Goal: Task Accomplishment & Management: Complete application form

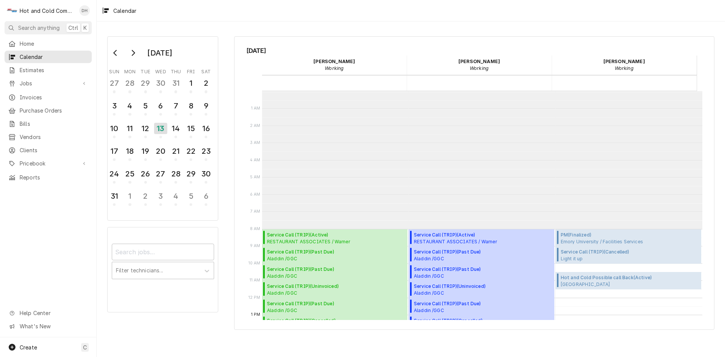
scroll to position [138, 0]
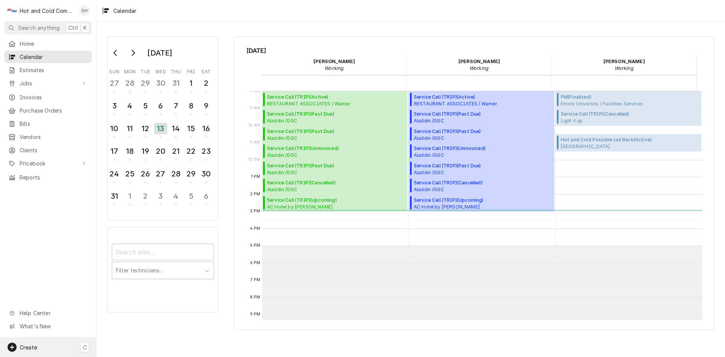
click at [35, 345] on span "Create" at bounding box center [28, 347] width 17 height 6
click at [139, 268] on div "Job" at bounding box center [141, 269] width 51 height 8
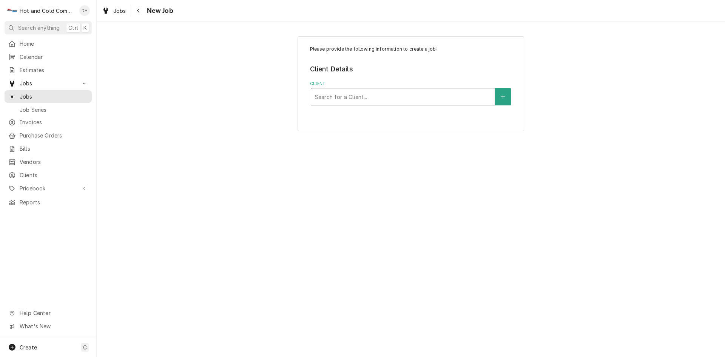
click at [412, 99] on div "Client" at bounding box center [403, 97] width 176 height 14
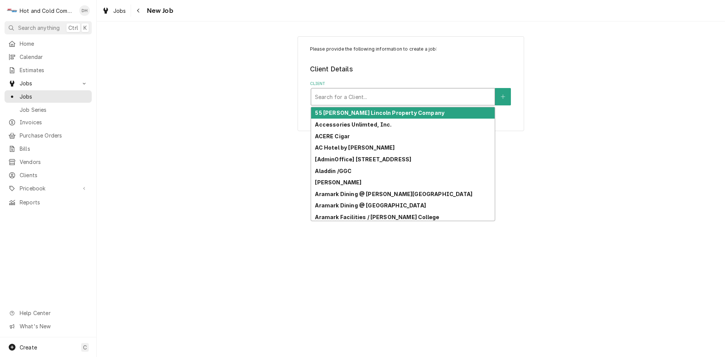
type input "T"
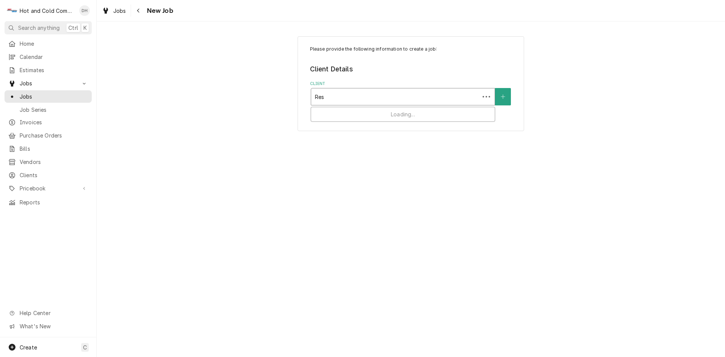
type input "Rest"
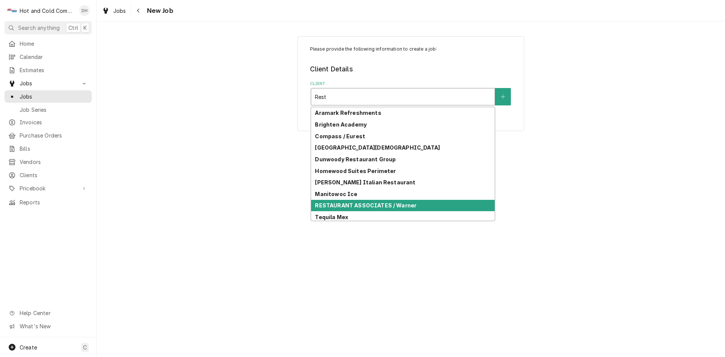
click at [409, 205] on strong "RESTAURANT ASSOCIATES / Warner" at bounding box center [366, 205] width 102 height 6
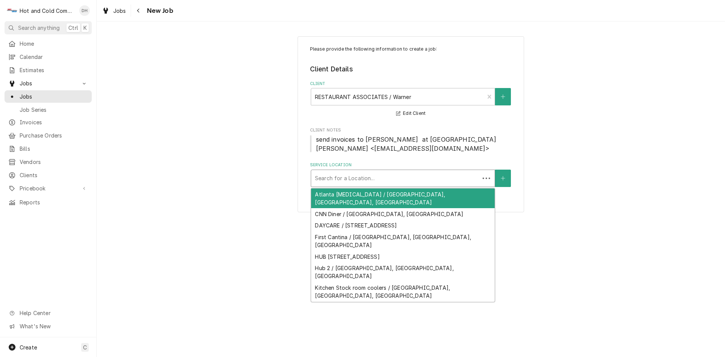
click at [395, 176] on div "Service Location" at bounding box center [395, 178] width 161 height 14
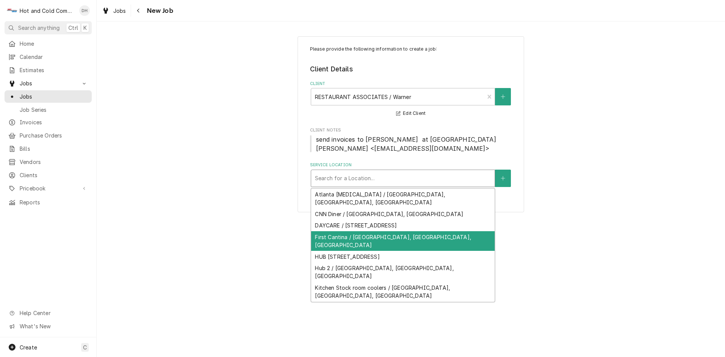
click at [391, 231] on div "First Cantina / Techwood Dr NW, Atlanta, GA" at bounding box center [403, 241] width 184 height 20
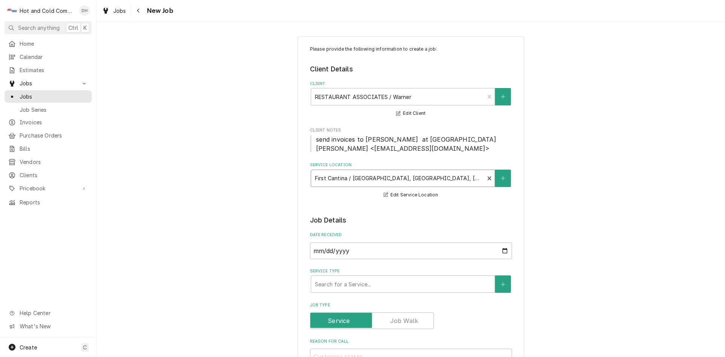
scroll to position [126, 0]
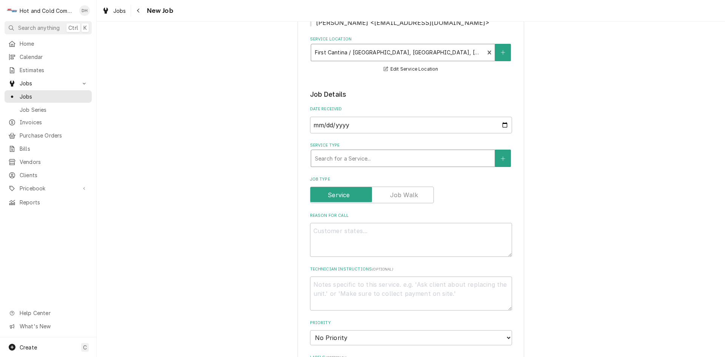
click at [403, 158] on div "Service Type" at bounding box center [403, 158] width 176 height 14
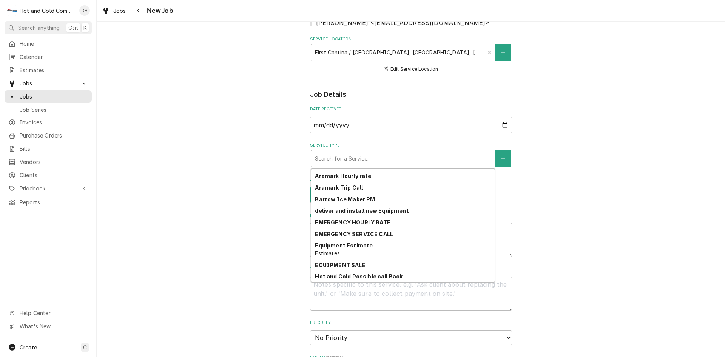
scroll to position [126, 0]
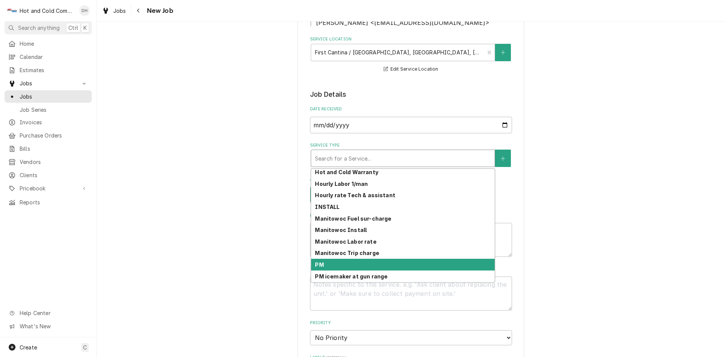
click at [330, 265] on div "PM" at bounding box center [403, 265] width 184 height 12
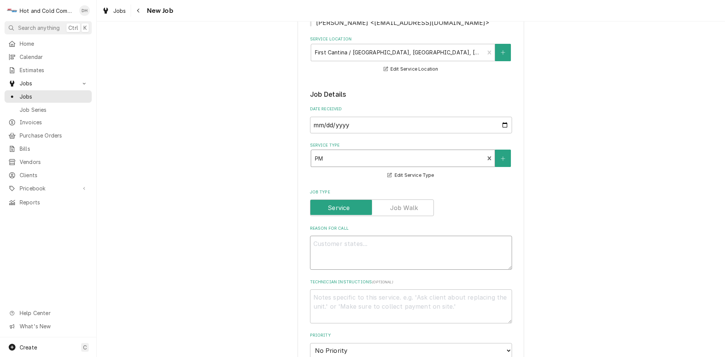
drag, startPoint x: 475, startPoint y: 252, endPoint x: 481, endPoint y: 250, distance: 5.9
click at [480, 251] on textarea "Reason For Call" at bounding box center [411, 253] width 202 height 34
type textarea "x"
type textarea "P"
type textarea "x"
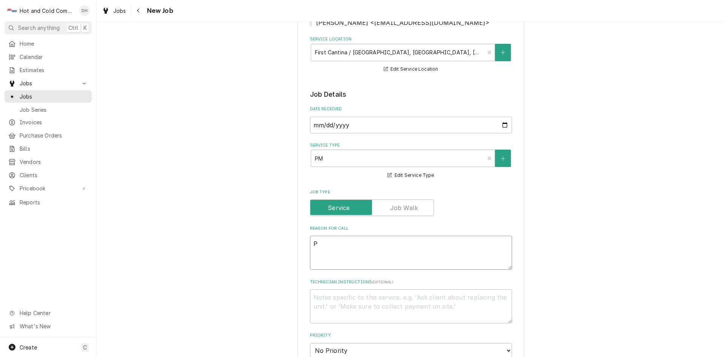
type textarea "PM"
type textarea "x"
type textarea "PM"
type textarea "x"
type textarea "PM E"
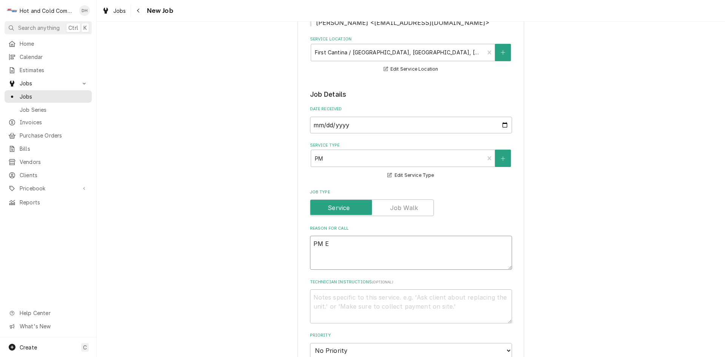
type textarea "x"
type textarea "PM Eq"
type textarea "x"
type textarea "PM Eqi"
type textarea "x"
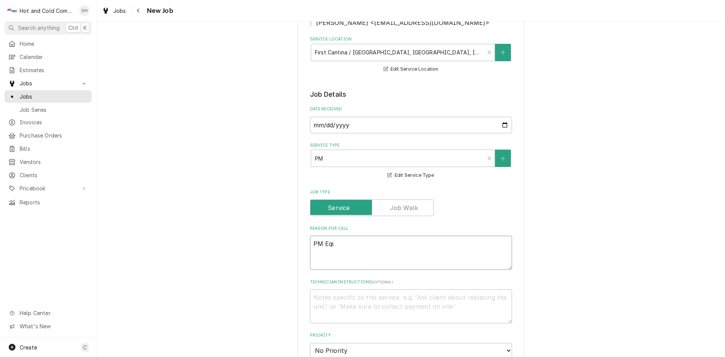
type textarea "PM Eqip"
type textarea "x"
type textarea "PM Eqipm"
type textarea "x"
type textarea "PM Eqipme"
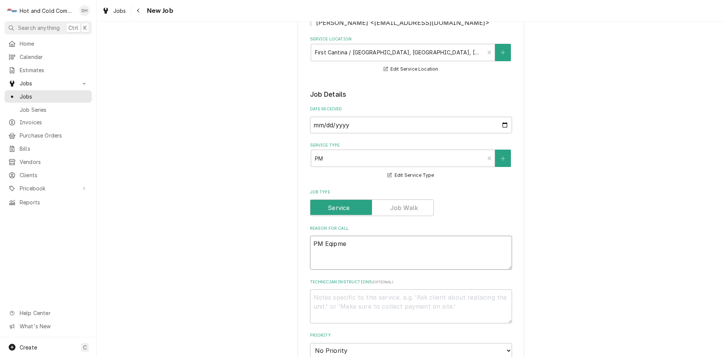
type textarea "x"
type textarea "PM Eqipmen"
type textarea "x"
type textarea "PM Eqipment"
type textarea "x"
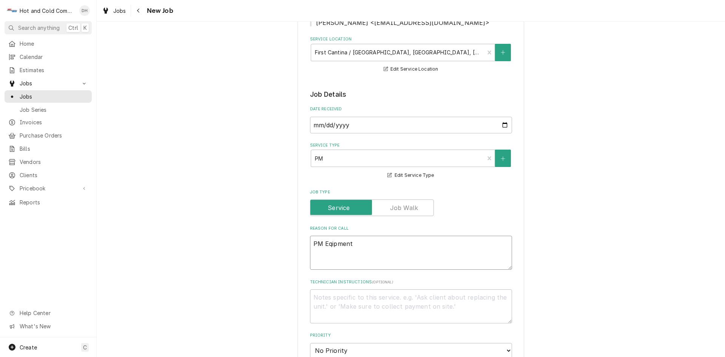
type textarea "PM Eqipment"
type textarea "x"
type textarea "PM Eqipment h"
type textarea "x"
type textarea "PM Eqipment he"
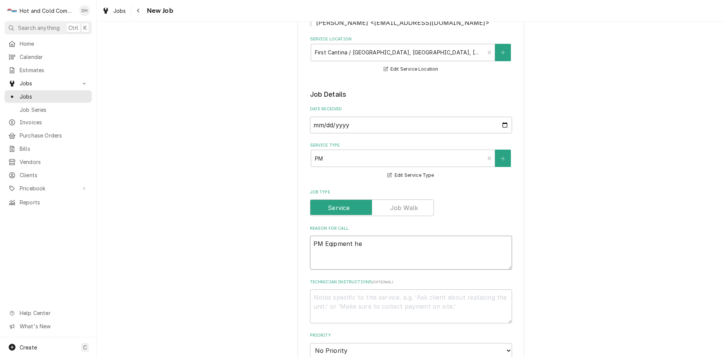
type textarea "x"
type textarea "PM Eqipment her"
type textarea "x"
type textarea "PM Eqipment here"
type textarea "x"
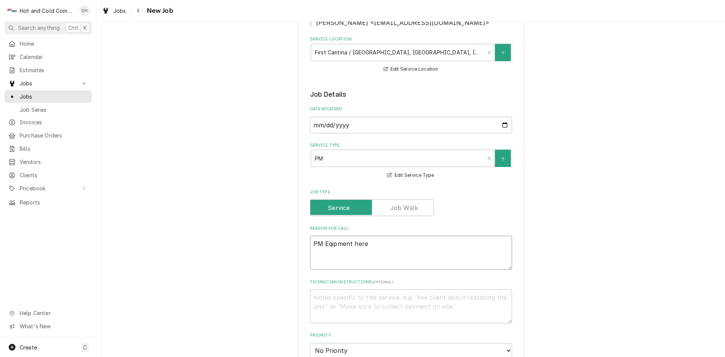
type textarea "PM Eqipment here"
type textarea "x"
type textarea "PM Eqipment here a"
type textarea "x"
type textarea "PM Eqipment here at"
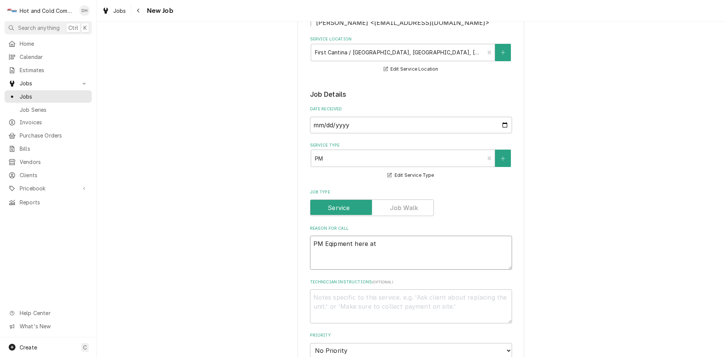
type textarea "x"
type textarea "PM Eqipment here at"
type textarea "x"
type textarea "PM Eqipment here at C"
type textarea "x"
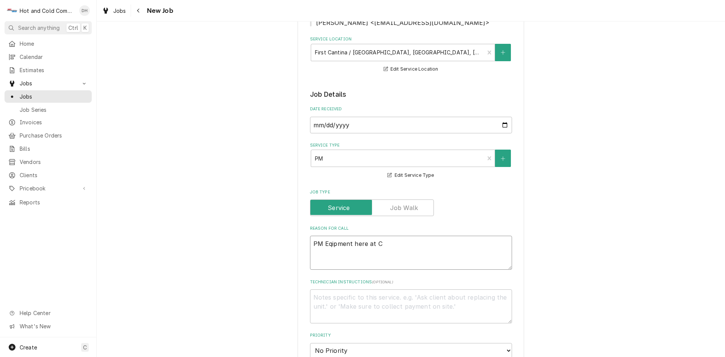
type textarea "PM Eqipment here at Ca"
type textarea "x"
type textarea "PM Eqipment here at Can"
type textarea "x"
type textarea "PM Eqipment here at Cani"
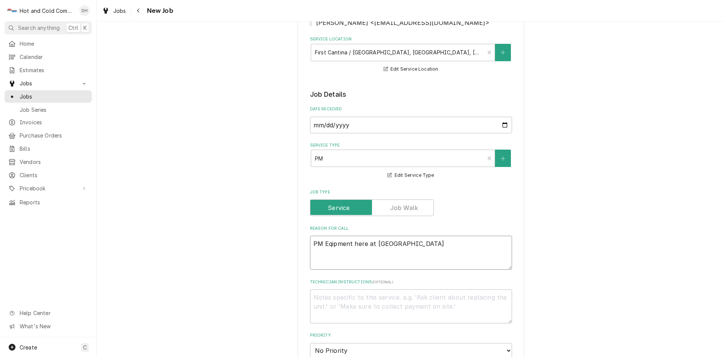
type textarea "x"
type textarea "PM Eqipment here at Can"
type textarea "x"
type textarea "PM Eqipment here at Cant"
type textarea "x"
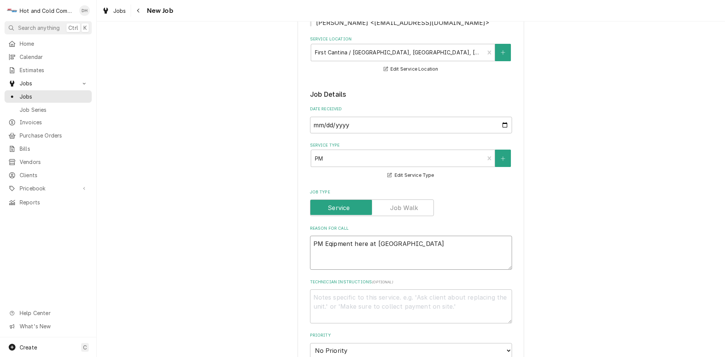
type textarea "PM Eqipment here at Canti"
type textarea "x"
type textarea "PM Eqipment here at Cantin"
type textarea "x"
type textarea "PM Eqipment here at Cantina"
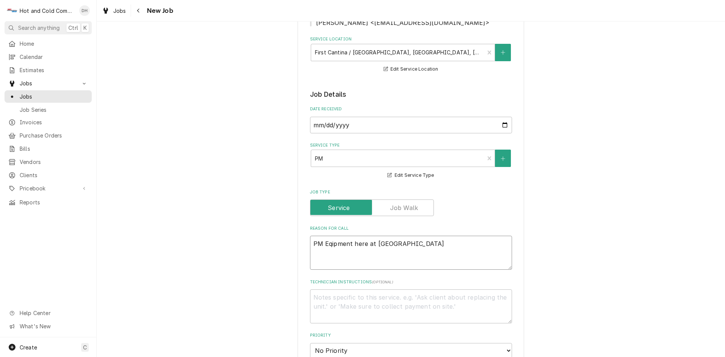
type textarea "x"
type textarea "PM Eqipment here at Cantina"
type textarea "x"
type textarea "PM Eqipment here at Cantina 1"
type textarea "x"
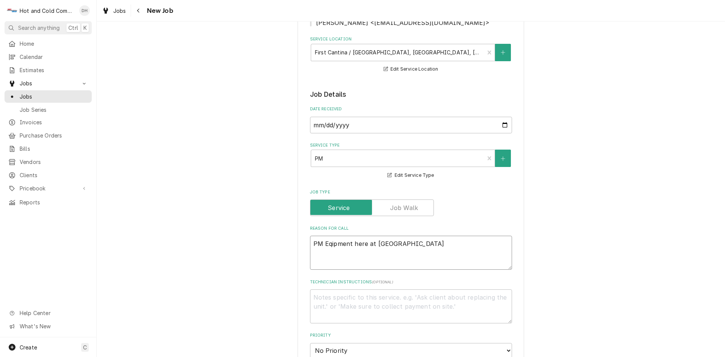
type textarea "PM Equipment here at Cantina 1"
type textarea "x"
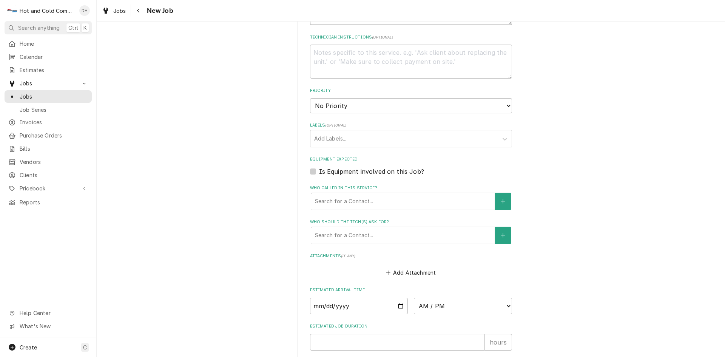
scroll to position [378, 0]
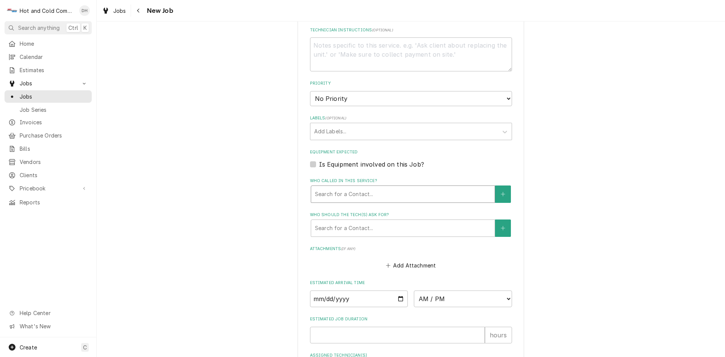
type textarea "PM Equipment here at Cantina 1"
click at [354, 191] on div "Who called in this service?" at bounding box center [403, 194] width 176 height 14
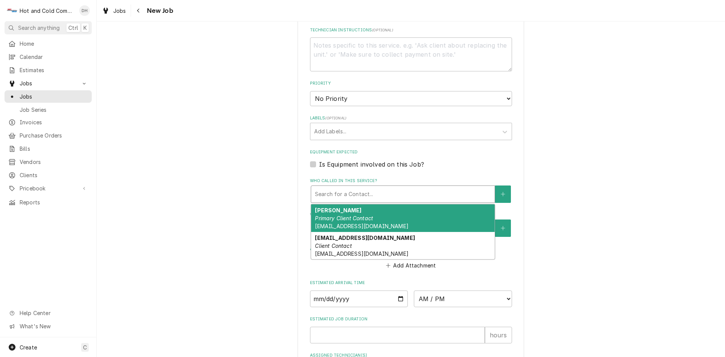
click at [347, 213] on div "Laura Emslie Primary Client Contact LEmslie@RestaurantAssociates.com" at bounding box center [403, 218] width 184 height 28
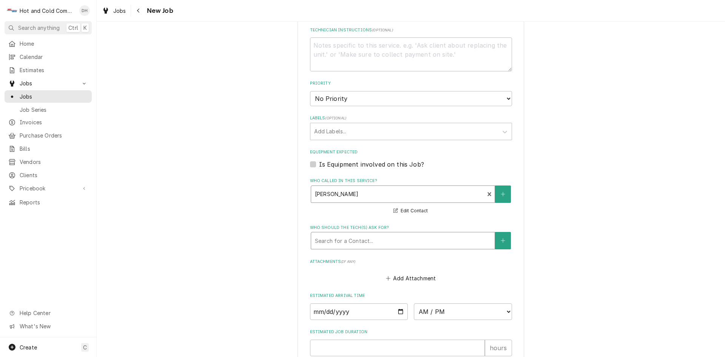
click at [363, 243] on div "Who should the tech(s) ask for?" at bounding box center [403, 241] width 176 height 14
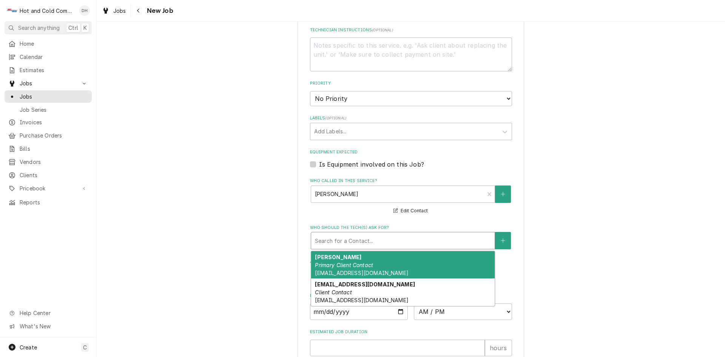
drag, startPoint x: 339, startPoint y: 266, endPoint x: 380, endPoint y: 253, distance: 42.8
click at [341, 265] on em "Primary Client Contact" at bounding box center [344, 265] width 58 height 6
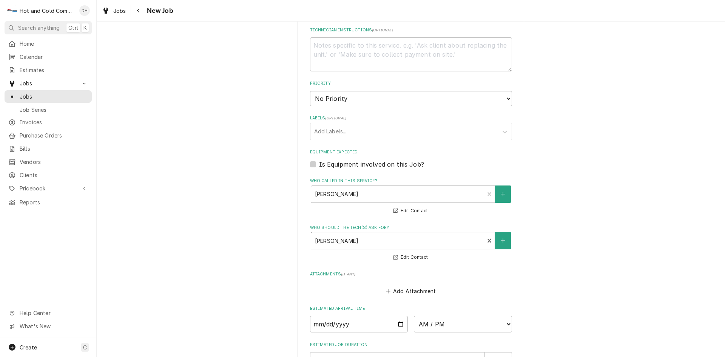
scroll to position [489, 0]
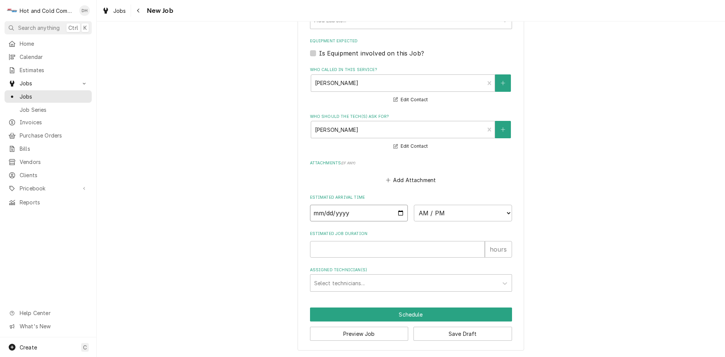
click at [398, 211] on input "Date" at bounding box center [359, 213] width 98 height 17
type textarea "x"
type input "2025-08-13"
type textarea "x"
click at [505, 212] on select "AM / PM 6:00 AM 6:15 AM 6:30 AM 6:45 AM 7:00 AM 7:15 AM 7:30 AM 7:45 AM 8:00 AM…" at bounding box center [463, 213] width 98 height 17
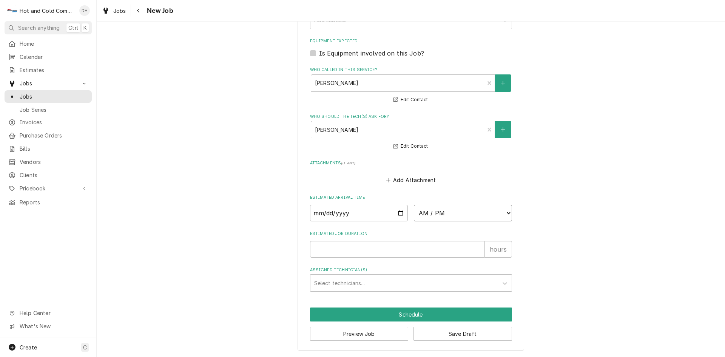
select select "14:00:00"
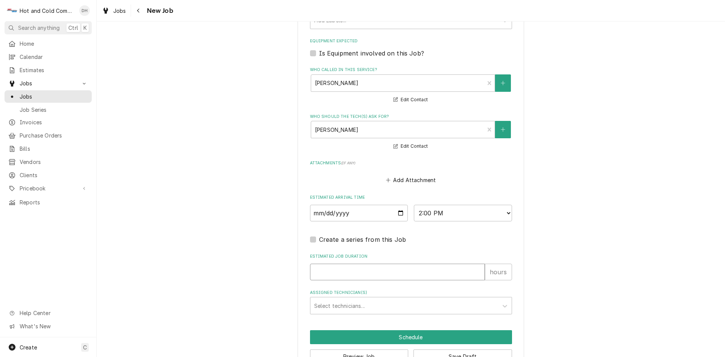
click at [313, 269] on input "Estimated Job Duration" at bounding box center [397, 272] width 175 height 17
type textarea "x"
type input "1"
type textarea "x"
type input "1"
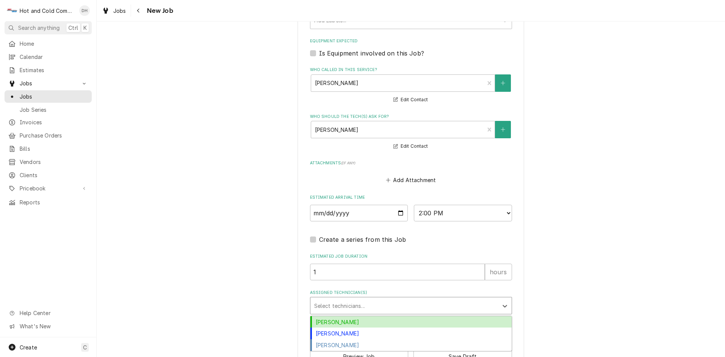
click at [369, 306] on div "Assigned Technician(s)" at bounding box center [404, 306] width 180 height 14
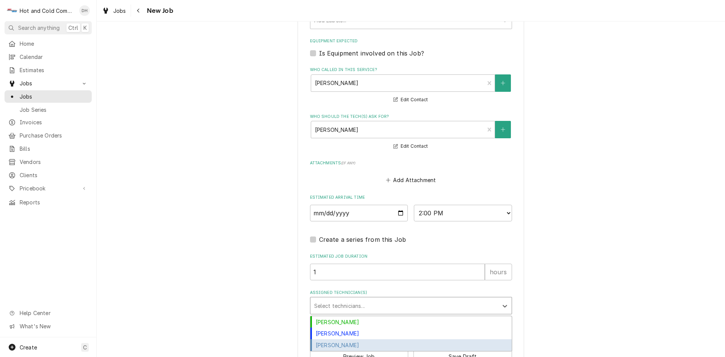
click at [358, 345] on div "Jason Thomason" at bounding box center [410, 345] width 201 height 12
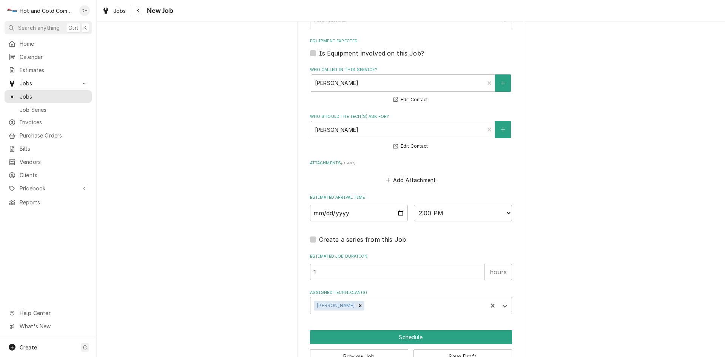
scroll to position [511, 0]
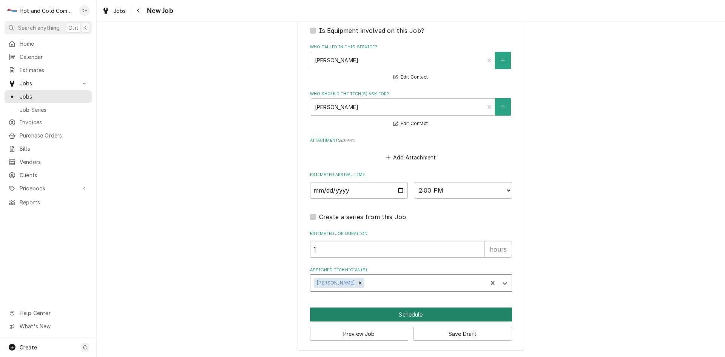
click at [410, 315] on button "Schedule" at bounding box center [411, 314] width 202 height 14
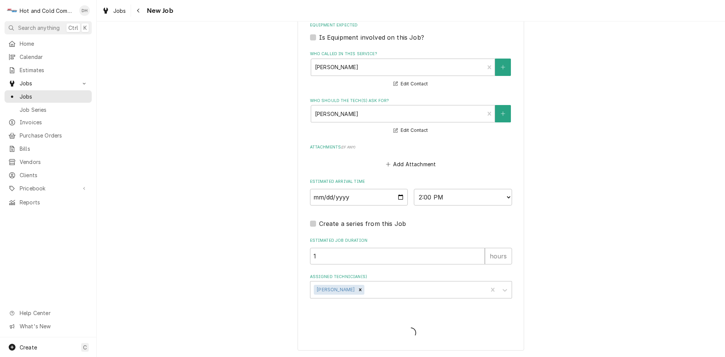
scroll to position [504, 0]
type textarea "x"
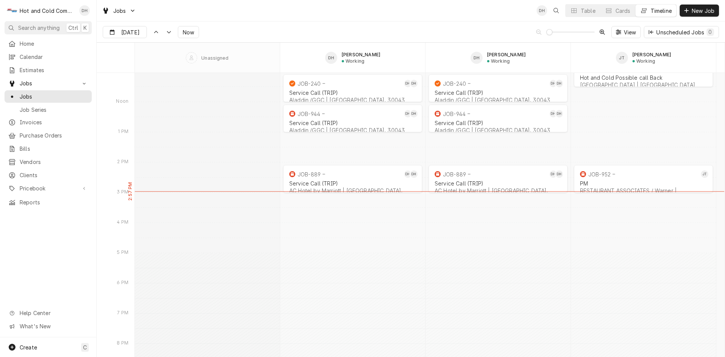
scroll to position [6036, 0]
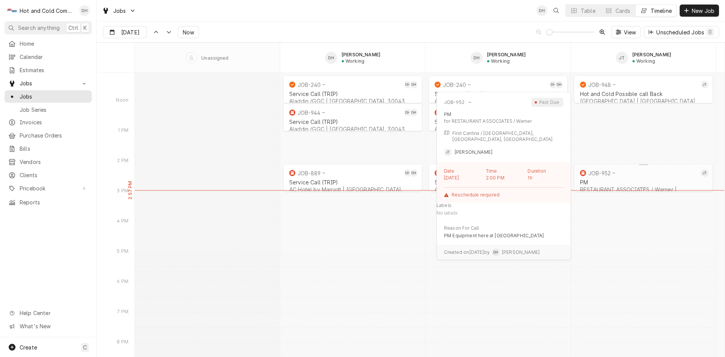
click at [628, 175] on div "JOB-952" at bounding box center [639, 172] width 120 height 9
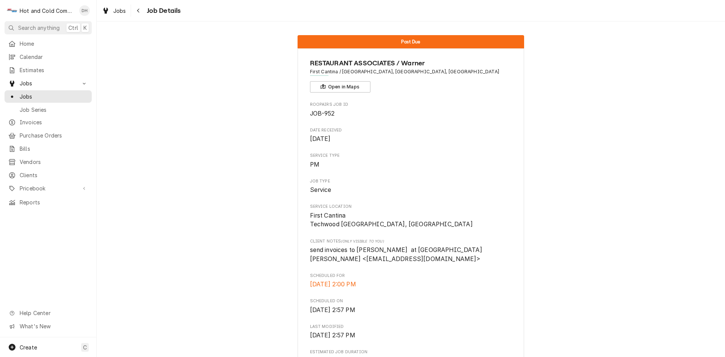
scroll to position [378, 0]
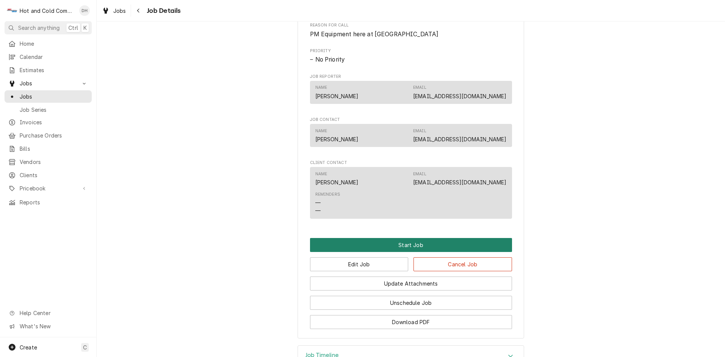
click at [417, 252] on button "Start Job" at bounding box center [411, 245] width 202 height 14
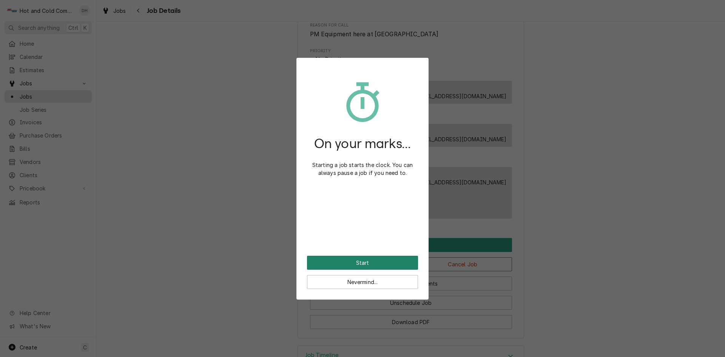
drag, startPoint x: 403, startPoint y: 263, endPoint x: 436, endPoint y: 251, distance: 35.4
click at [406, 263] on button "Start" at bounding box center [362, 263] width 111 height 14
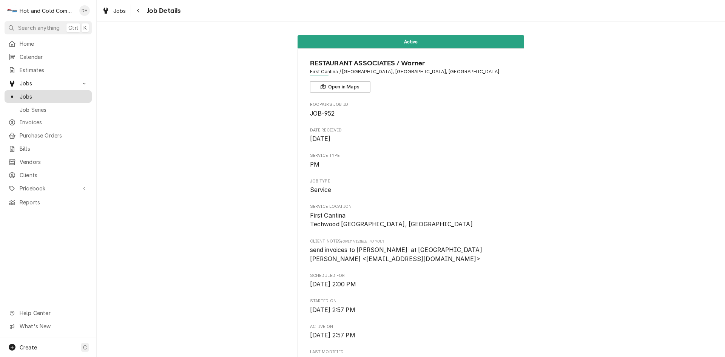
click at [31, 96] on span "Jobs" at bounding box center [54, 97] width 68 height 8
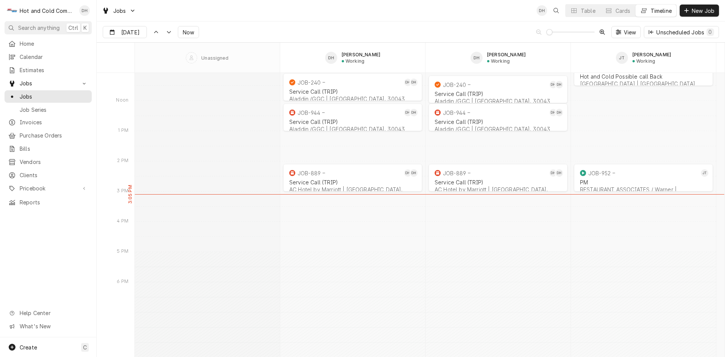
scroll to position [5790, 0]
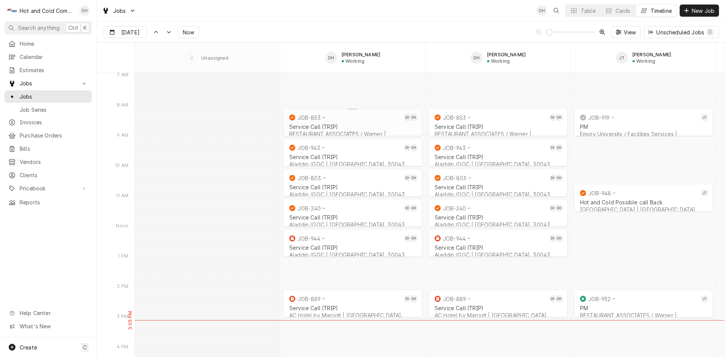
click at [336, 124] on div "Service Call (TRIP)" at bounding box center [352, 126] width 127 height 6
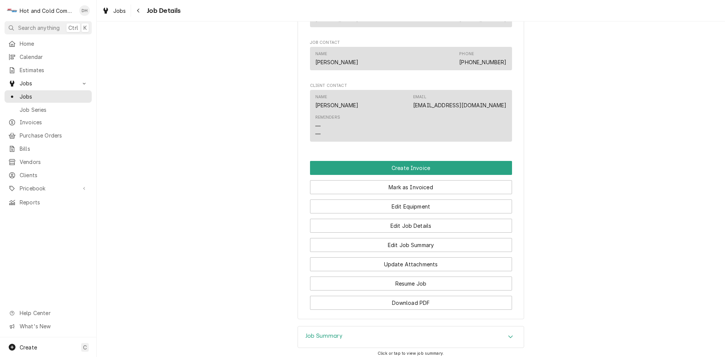
scroll to position [503, 0]
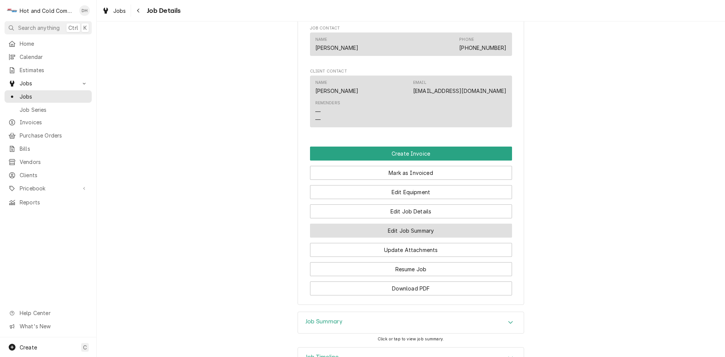
click at [421, 238] on button "Edit Job Summary" at bounding box center [411, 231] width 202 height 14
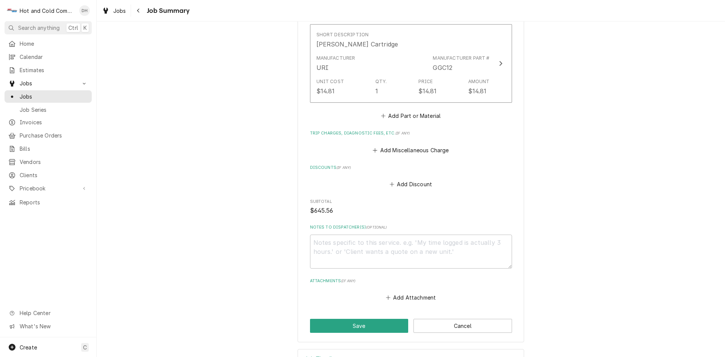
scroll to position [475, 0]
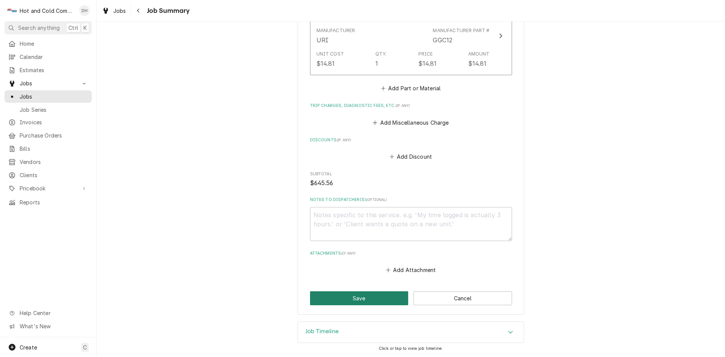
drag, startPoint x: 367, startPoint y: 298, endPoint x: 403, endPoint y: 281, distance: 40.0
click at [369, 297] on button "Save" at bounding box center [359, 298] width 99 height 14
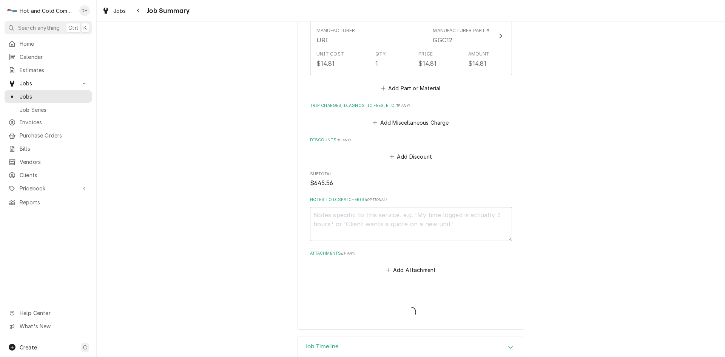
type textarea "x"
